Goal: Task Accomplishment & Management: Complete application form

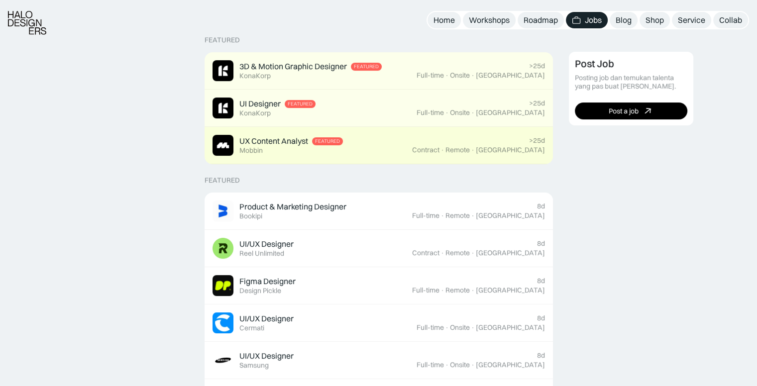
scroll to position [249, 0]
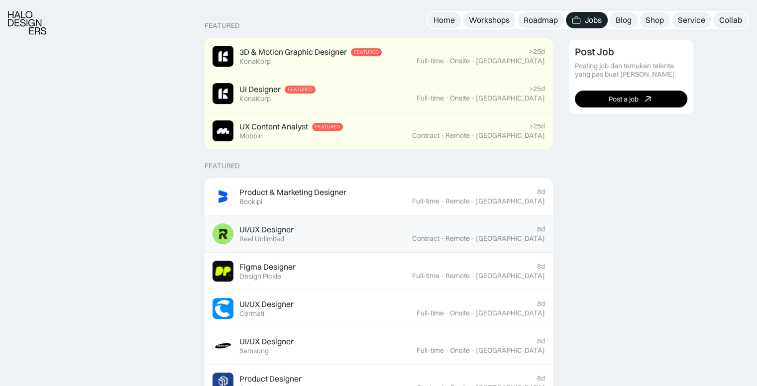
click at [398, 221] on link "UI/UX Designer Featured Reel Unlimited 8d Contract · Remote · Jakarta" at bounding box center [378, 233] width 348 height 37
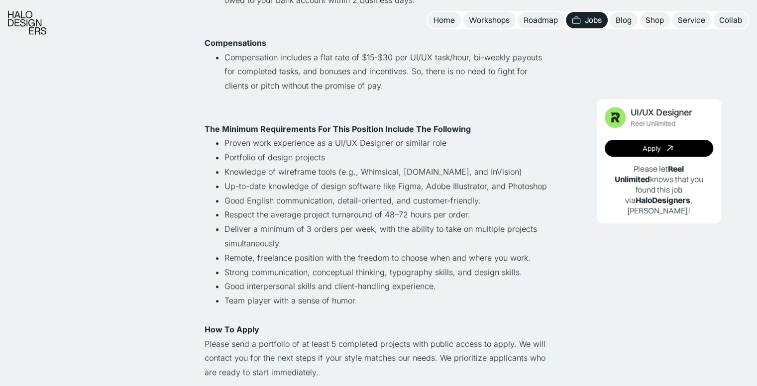
scroll to position [597, 0]
